Goal: Task Accomplishment & Management: Complete application form

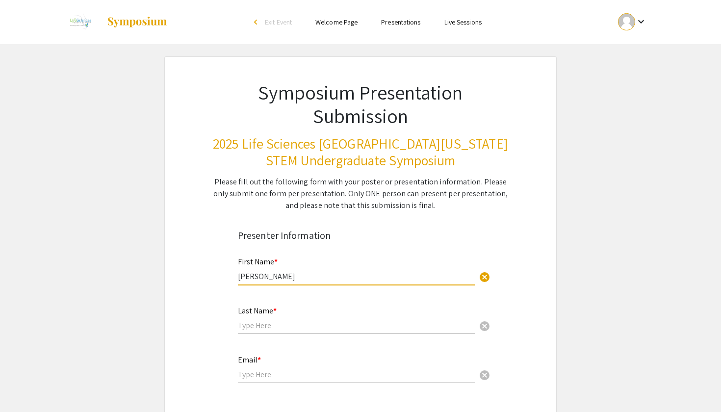
type input "[PERSON_NAME]"
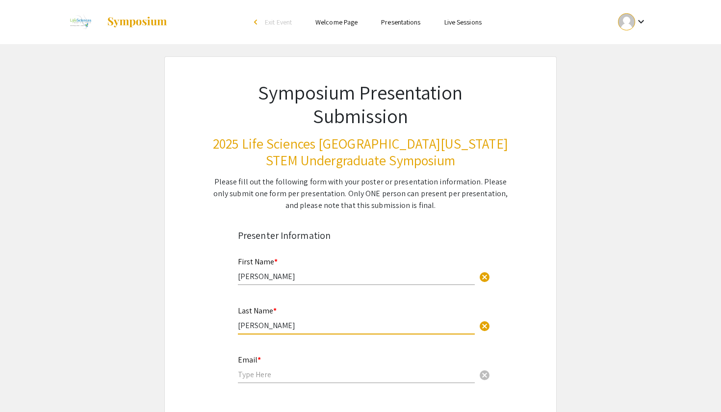
type input "[PERSON_NAME]"
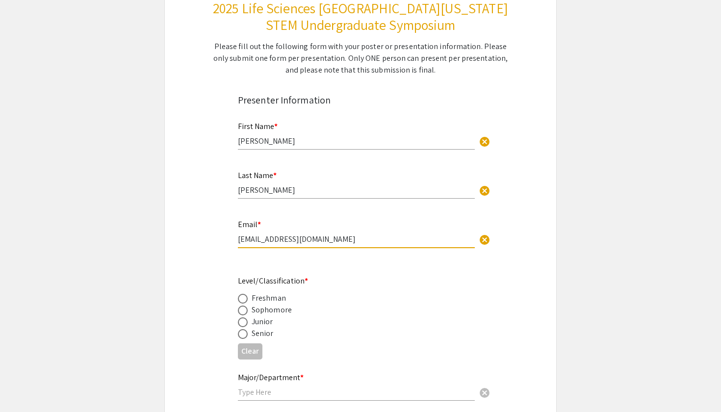
scroll to position [218, 0]
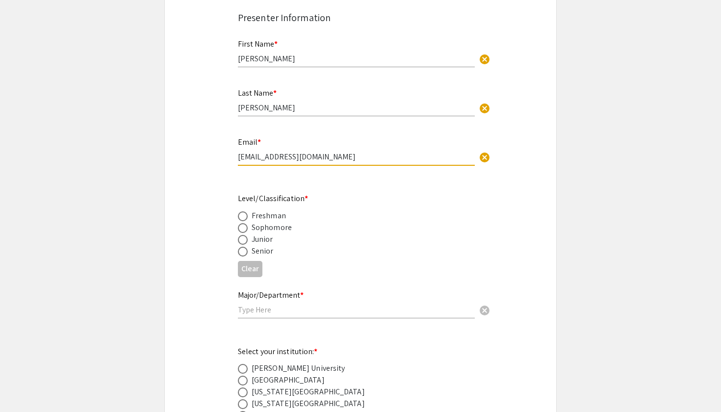
type input "[EMAIL_ADDRESS][DOMAIN_NAME]"
click at [264, 227] on div "Sophomore" at bounding box center [272, 228] width 40 height 12
click at [248, 226] on label at bounding box center [245, 228] width 14 height 10
click at [248, 226] on input "radio" at bounding box center [243, 228] width 10 height 10
radio input "true"
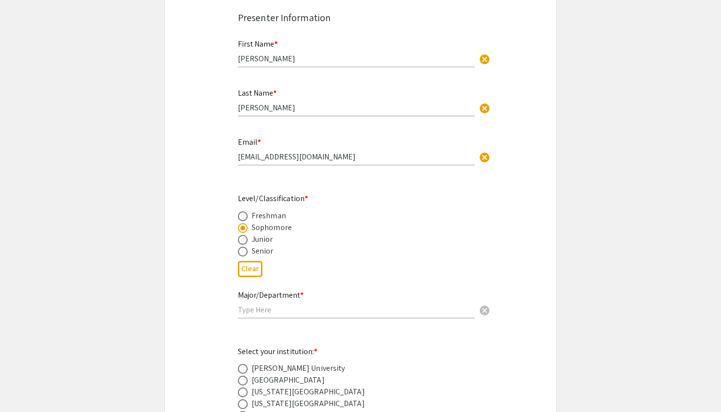
click at [260, 306] on input "text" at bounding box center [356, 310] width 237 height 10
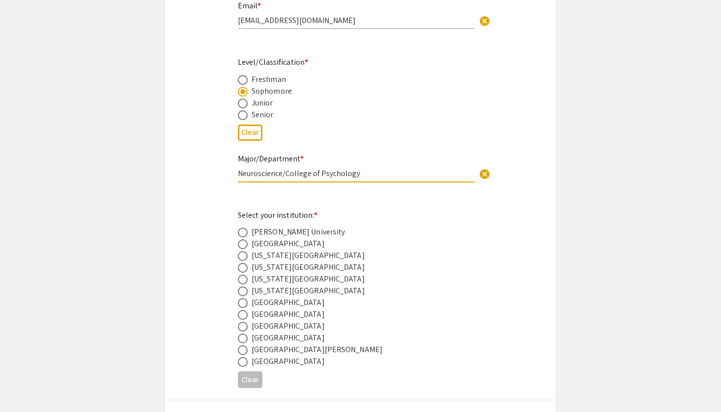
scroll to position [368, 0]
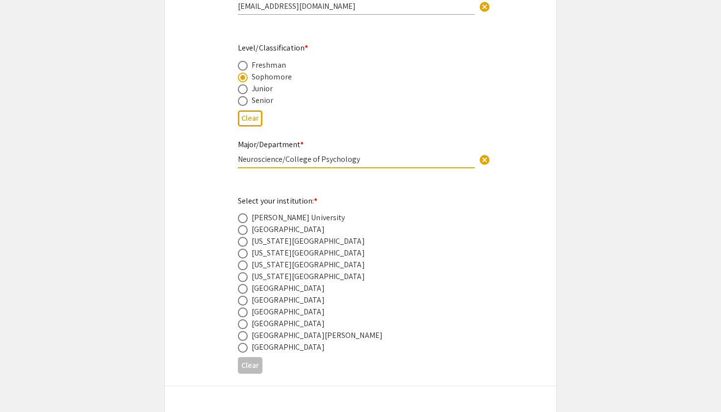
type input "Neuroscience/College of Psychology"
click at [242, 309] on span at bounding box center [243, 313] width 10 height 10
click at [242, 309] on input "radio" at bounding box center [243, 313] width 10 height 10
radio input "true"
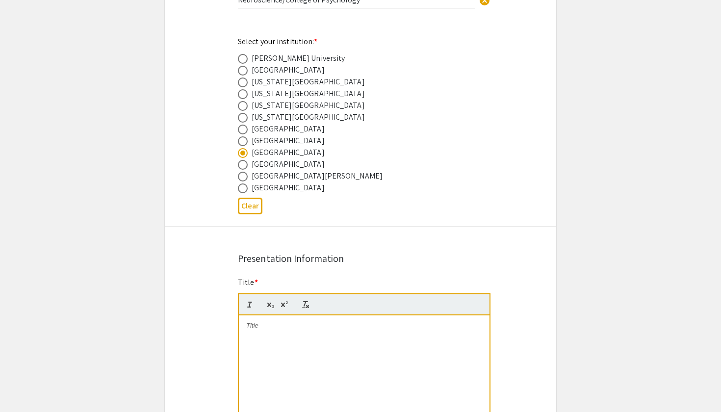
click at [262, 333] on div at bounding box center [364, 388] width 251 height 147
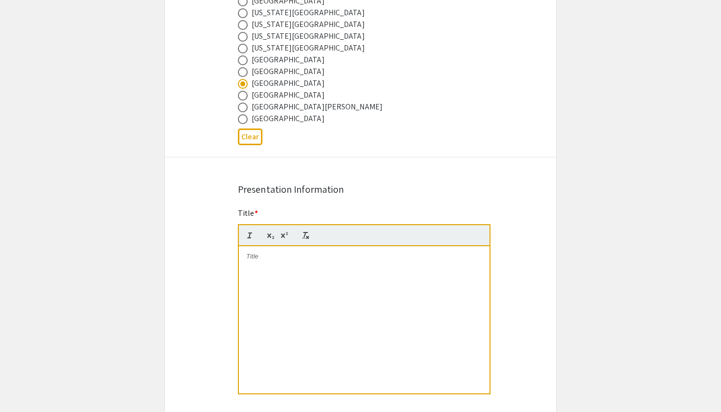
scroll to position [611, 0]
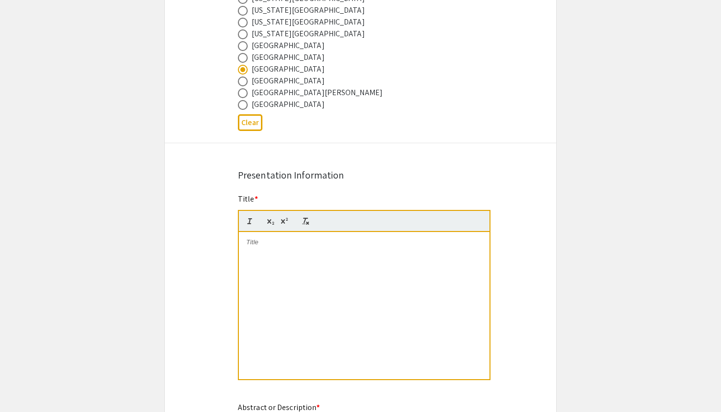
click at [336, 235] on div at bounding box center [364, 305] width 251 height 147
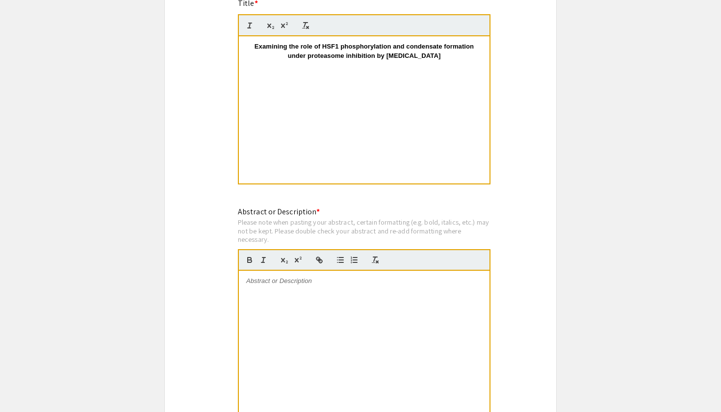
scroll to position [808, 0]
click at [325, 333] on div at bounding box center [364, 343] width 251 height 147
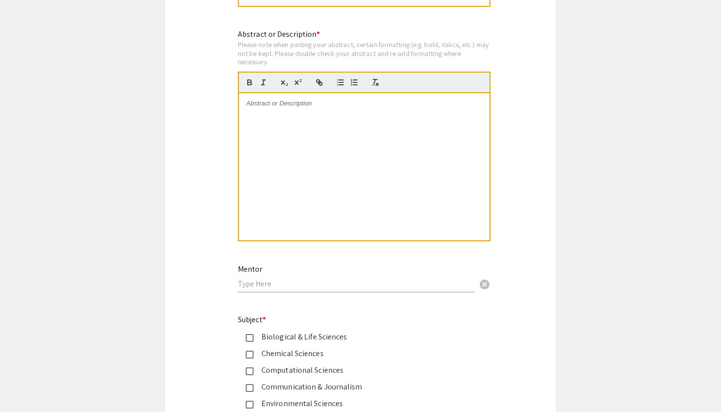
scroll to position [986, 0]
click at [412, 278] on input "text" at bounding box center [356, 283] width 237 height 10
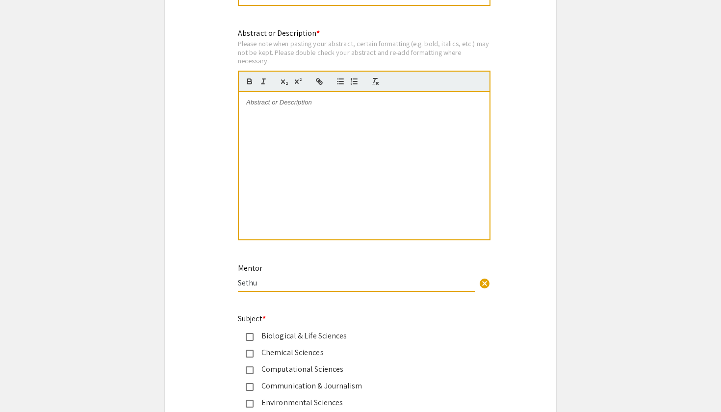
drag, startPoint x: 281, startPoint y: 277, endPoint x: 226, endPoint y: 274, distance: 55.0
paste input "[PERSON_NAME]"
click at [422, 287] on div "Mentor Sethuramasundaram [PERSON_NAME] cancel" at bounding box center [356, 277] width 237 height 47
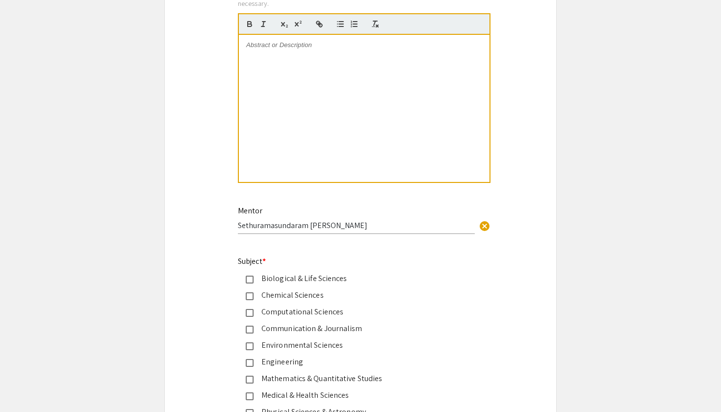
scroll to position [1069, 0]
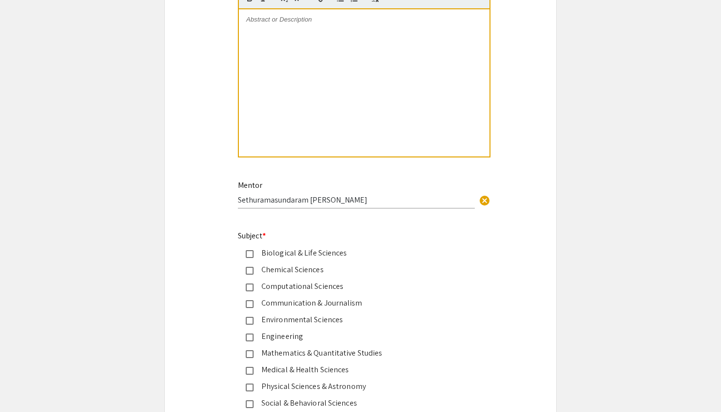
click at [326, 247] on div "Biological & Life Sciences" at bounding box center [357, 253] width 206 height 12
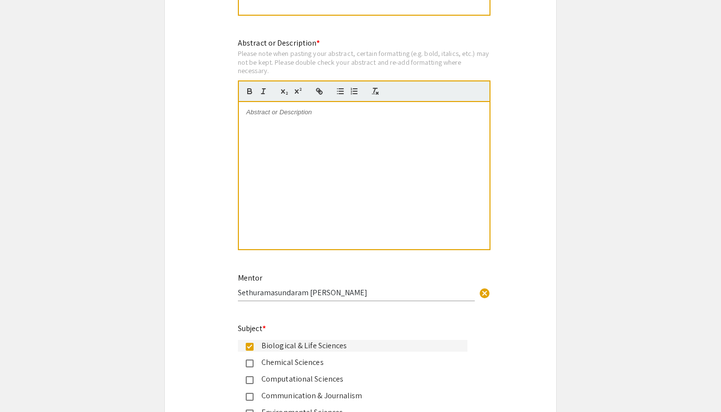
scroll to position [977, 0]
click at [358, 276] on div "Mentor Sethuramasundaram [PERSON_NAME] cancel" at bounding box center [356, 281] width 237 height 37
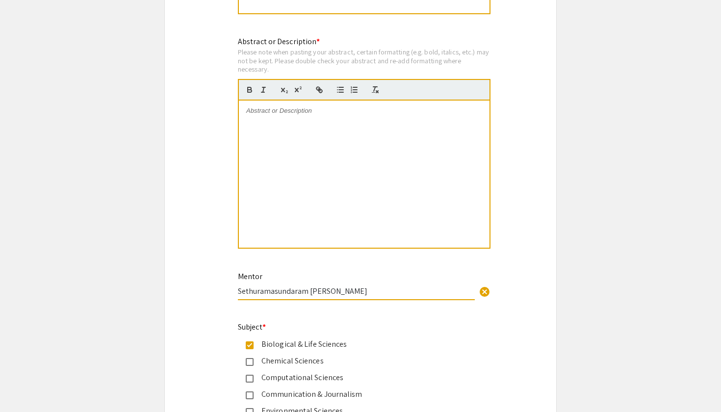
drag, startPoint x: 342, startPoint y: 286, endPoint x: 246, endPoint y: 281, distance: 96.3
click at [246, 286] on input "Sethuramasundaram [PERSON_NAME]" at bounding box center [356, 291] width 237 height 10
drag, startPoint x: 234, startPoint y: 283, endPoint x: 359, endPoint y: 284, distance: 125.1
click at [359, 284] on div "Mentor Sethuramasundaram [PERSON_NAME] cancel This field is required." at bounding box center [361, 290] width 260 height 41
click at [359, 286] on input "Sethuramasundaram [PERSON_NAME]" at bounding box center [356, 291] width 237 height 10
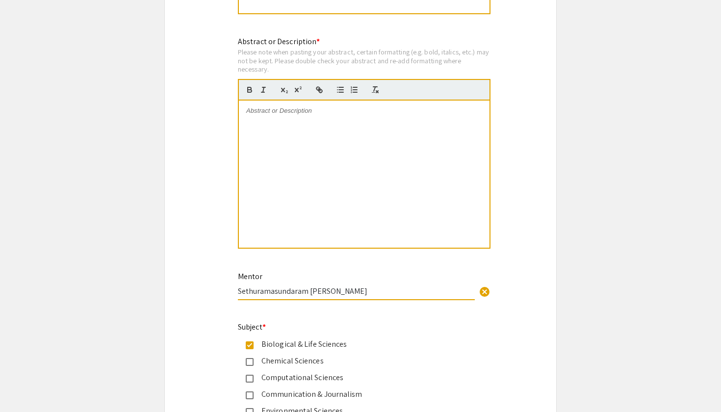
drag, startPoint x: 359, startPoint y: 284, endPoint x: 235, endPoint y: 284, distance: 124.1
click at [235, 284] on div "Mentor Sethuramasundaram [PERSON_NAME] cancel This field is required." at bounding box center [361, 290] width 260 height 41
paste input "Ph.D2"
click at [340, 286] on input "Sethuramasundaram [PERSON_NAME] Ph.D" at bounding box center [356, 291] width 237 height 10
type input "Sethuramasundaram [PERSON_NAME], Ph.D"
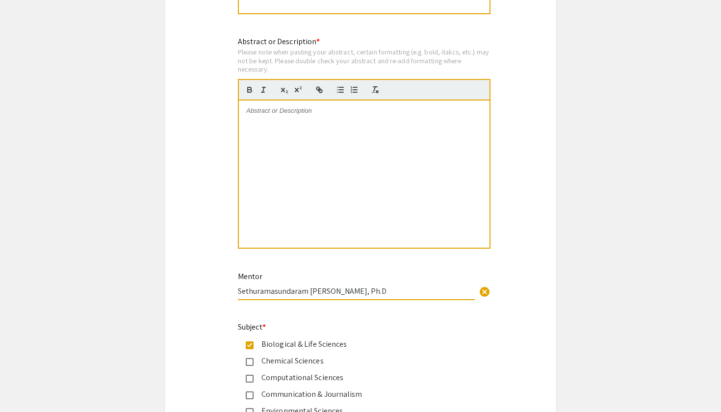
click at [344, 173] on div at bounding box center [364, 174] width 251 height 147
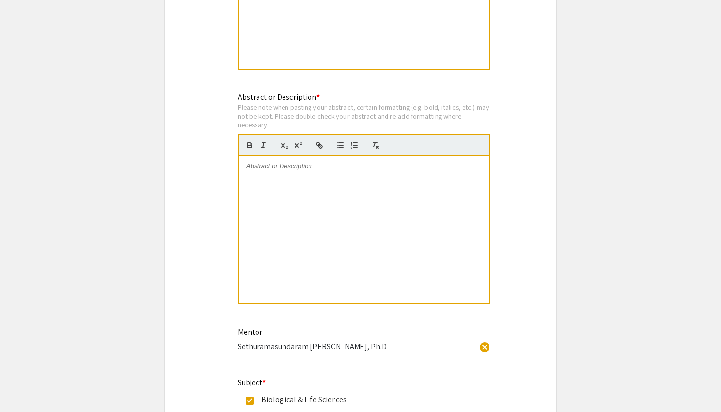
scroll to position [916, 0]
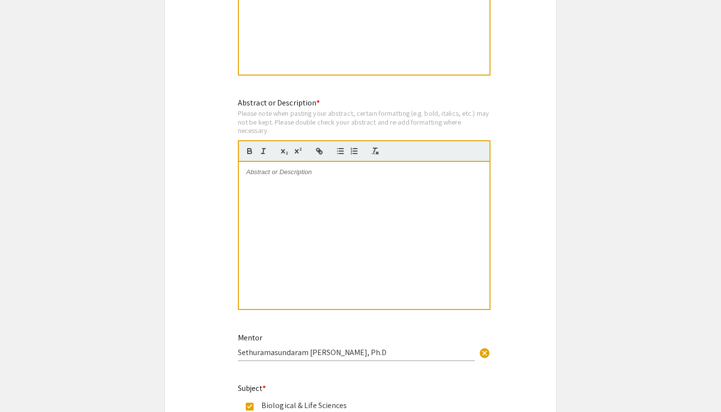
click at [374, 177] on div at bounding box center [364, 235] width 251 height 147
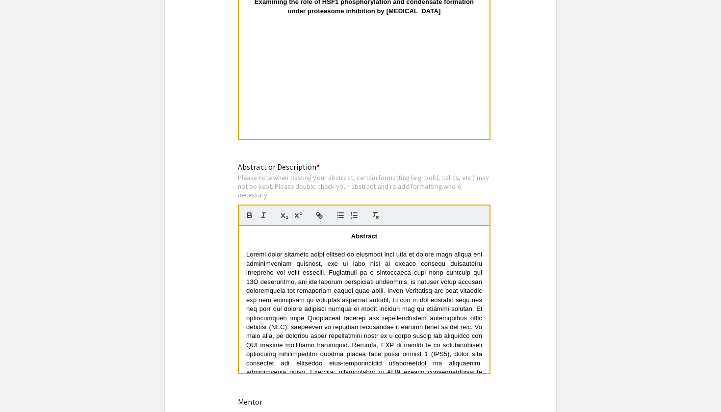
scroll to position [785, 0]
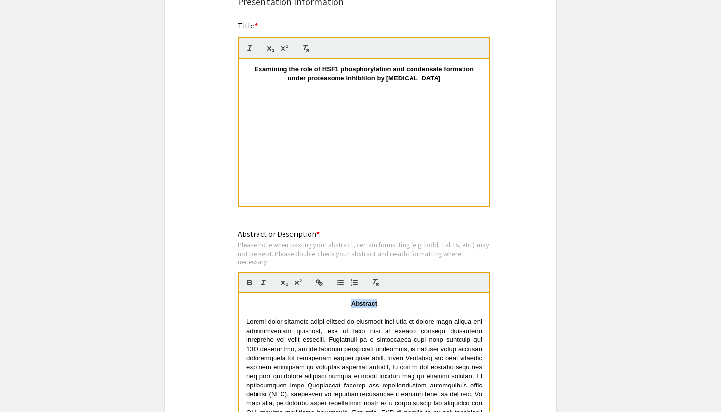
drag, startPoint x: 382, startPoint y: 294, endPoint x: 347, endPoint y: 294, distance: 34.8
click at [347, 299] on p "Abstract" at bounding box center [364, 303] width 236 height 9
click at [489, 299] on div "Abstract" at bounding box center [364, 366] width 251 height 147
click at [416, 130] on div "Examining the role of HSF1 phosphorylation and condensate formation under prote…" at bounding box center [364, 132] width 251 height 147
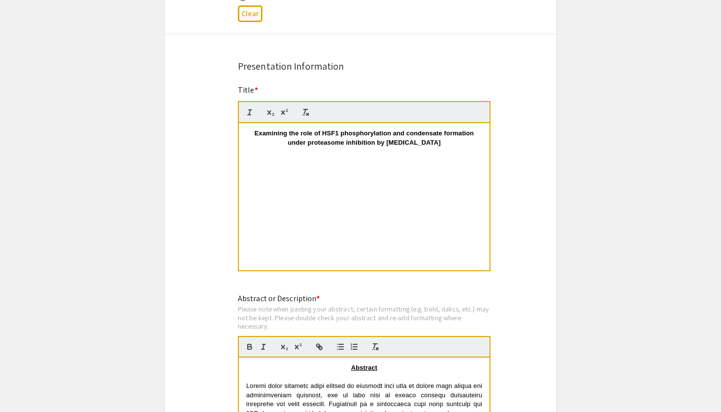
scroll to position [721, 0]
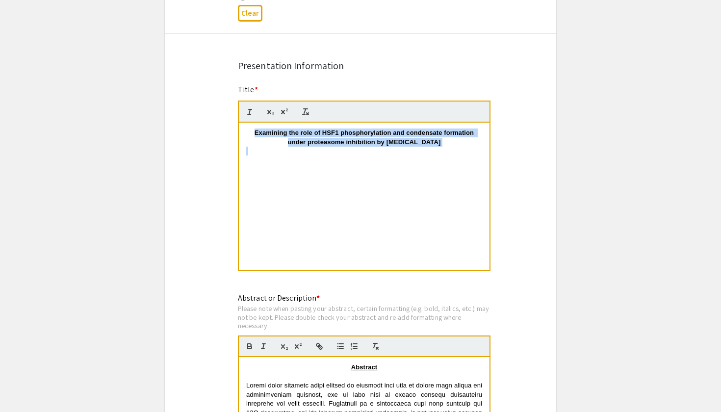
drag, startPoint x: 301, startPoint y: 171, endPoint x: 252, endPoint y: 123, distance: 68.7
click at [252, 123] on div "Examining the role of HSF1 phosphorylation and condensate formation under prote…" at bounding box center [364, 196] width 251 height 147
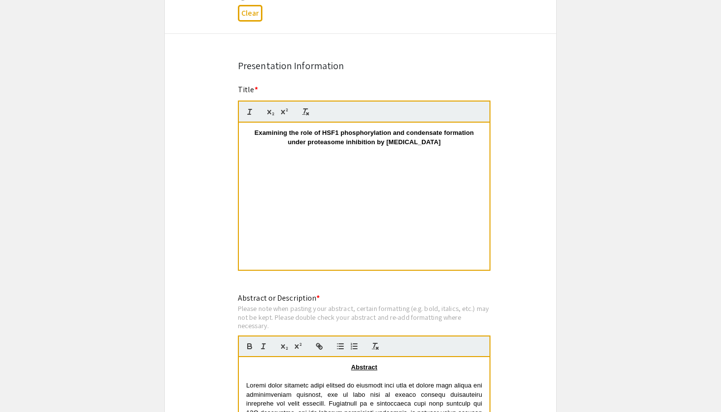
scroll to position [9, 0]
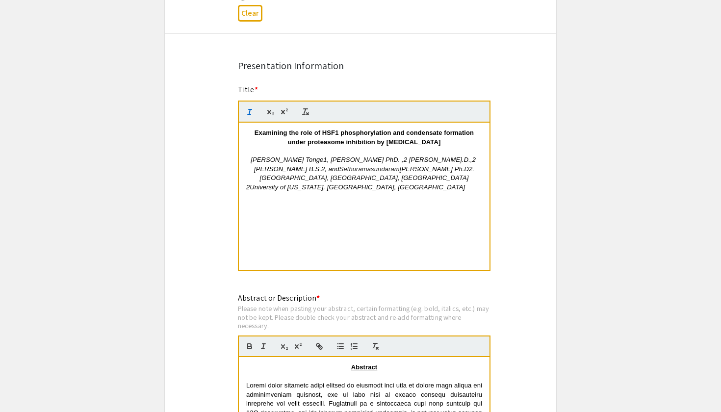
click at [250, 187] on em "2University of [US_STATE], [GEOGRAPHIC_DATA], [GEOGRAPHIC_DATA]" at bounding box center [355, 187] width 219 height 7
click at [248, 186] on em "2University of [US_STATE], [GEOGRAPHIC_DATA], [GEOGRAPHIC_DATA]" at bounding box center [355, 187] width 219 height 7
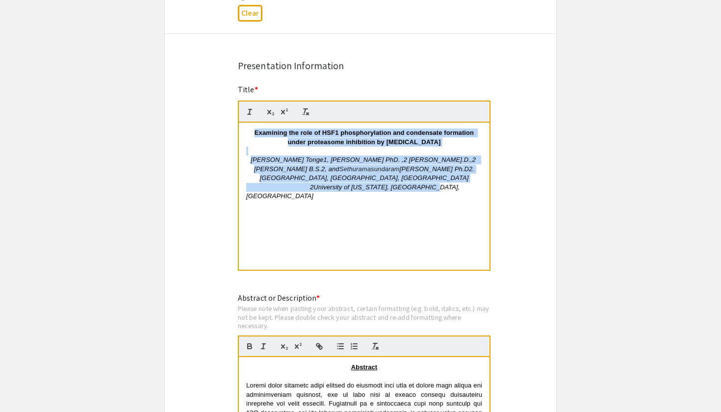
drag, startPoint x: 440, startPoint y: 183, endPoint x: 236, endPoint y: 128, distance: 211.4
click at [236, 128] on div "Title * Examining the role of HSF1 phosphorylation and condensate formation und…" at bounding box center [361, 184] width 260 height 201
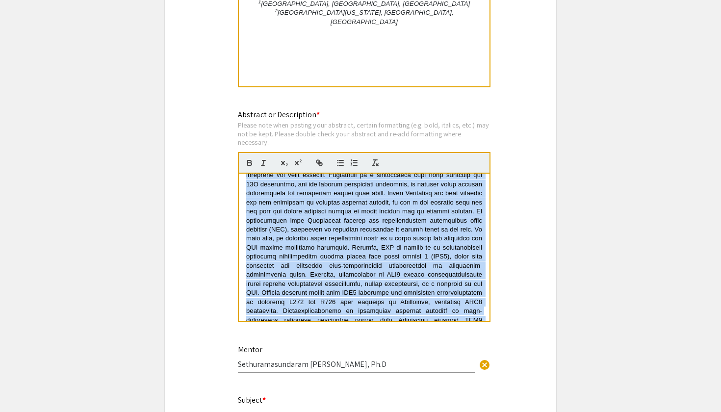
scroll to position [0, 0]
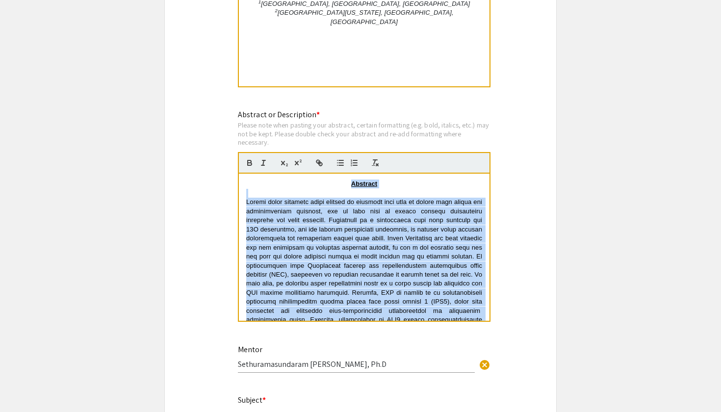
drag, startPoint x: 354, startPoint y: 302, endPoint x: 211, endPoint y: 113, distance: 236.5
click at [211, 113] on div "Symposium Presentation Submission 2025 Life Sciences [GEOGRAPHIC_DATA][US_STATE…" at bounding box center [360, 37] width 393 height 1771
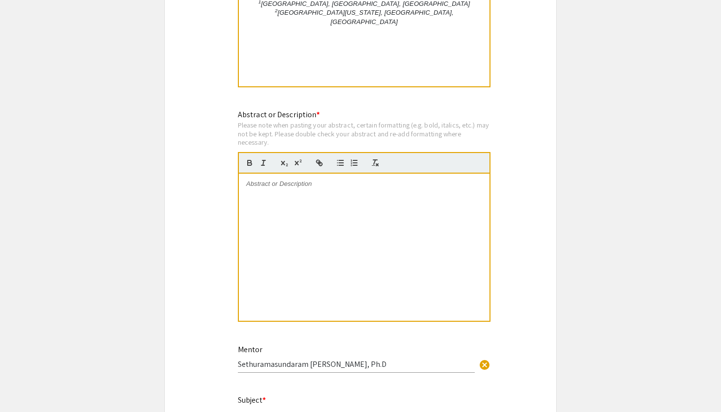
click at [284, 204] on div at bounding box center [364, 247] width 251 height 147
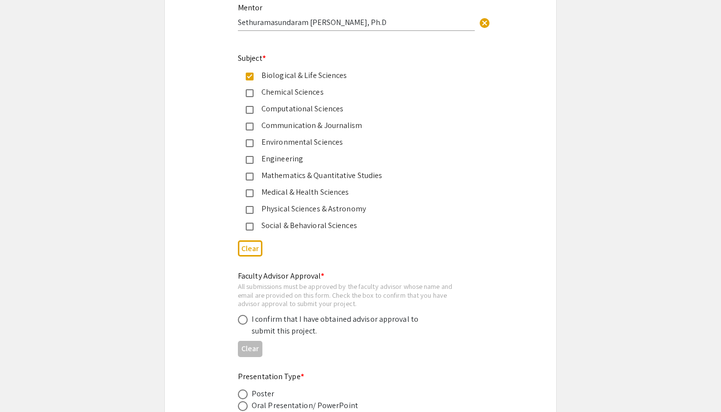
scroll to position [1248, 0]
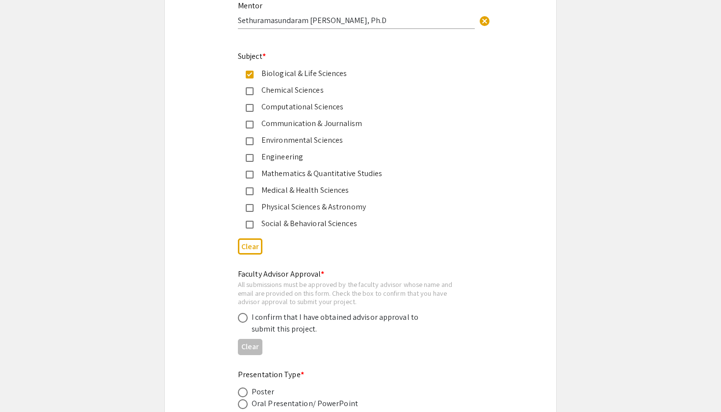
click at [244, 313] on span at bounding box center [243, 318] width 10 height 10
click at [244, 313] on input "radio" at bounding box center [243, 318] width 10 height 10
radio input "true"
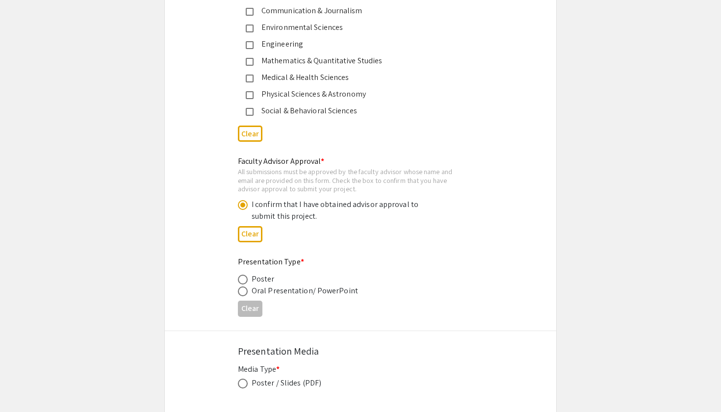
scroll to position [1390, 0]
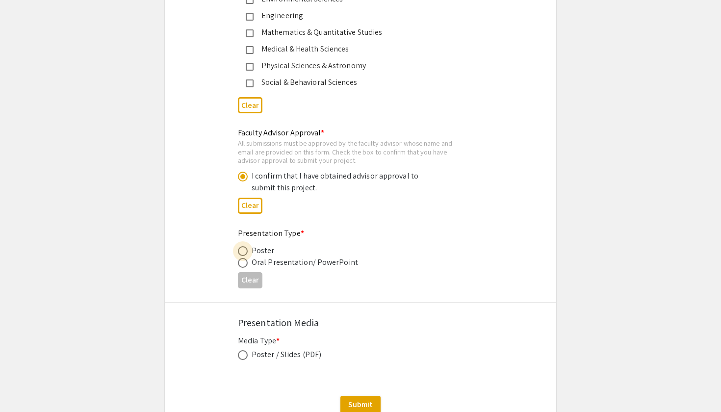
click at [242, 246] on span at bounding box center [243, 251] width 10 height 10
click at [242, 246] on input "radio" at bounding box center [243, 251] width 10 height 10
radio input "true"
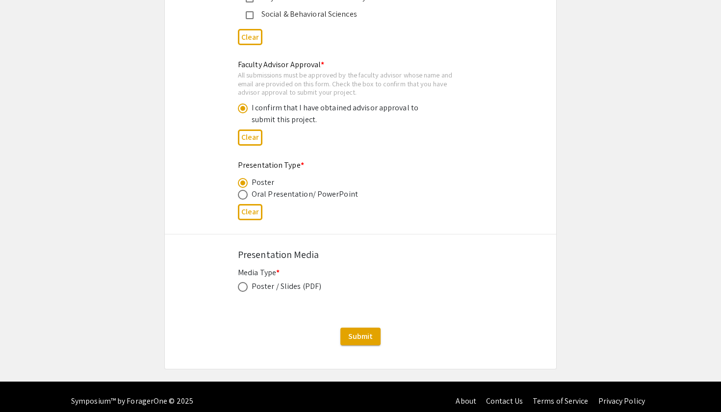
scroll to position [1457, 0]
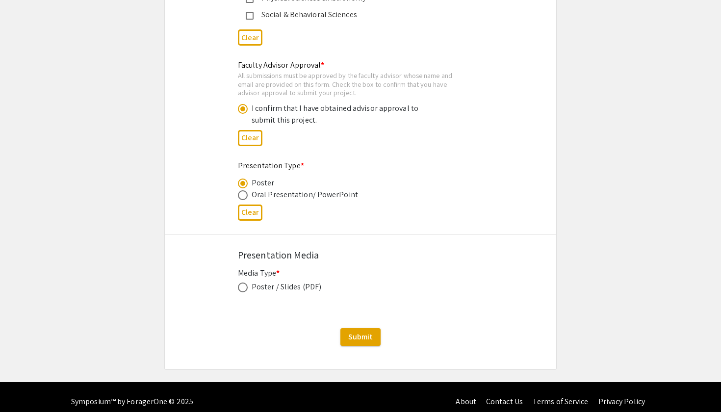
click at [278, 281] on div "Poster / Slides (PDF)" at bounding box center [287, 287] width 70 height 12
click at [240, 283] on span at bounding box center [243, 288] width 10 height 10
click at [240, 283] on input "radio" at bounding box center [243, 288] width 10 height 10
radio input "true"
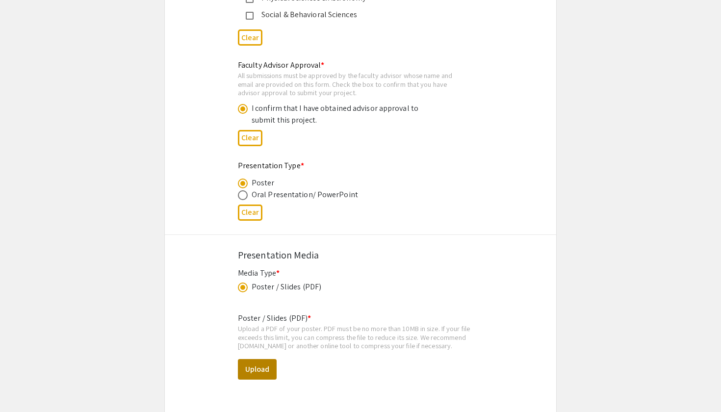
click at [249, 360] on button "Upload" at bounding box center [257, 369] width 39 height 21
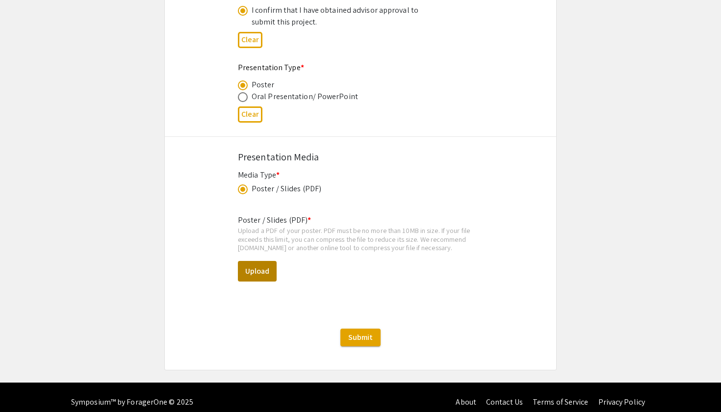
click at [257, 261] on button "Upload" at bounding box center [257, 271] width 39 height 21
